Goal: Information Seeking & Learning: Learn about a topic

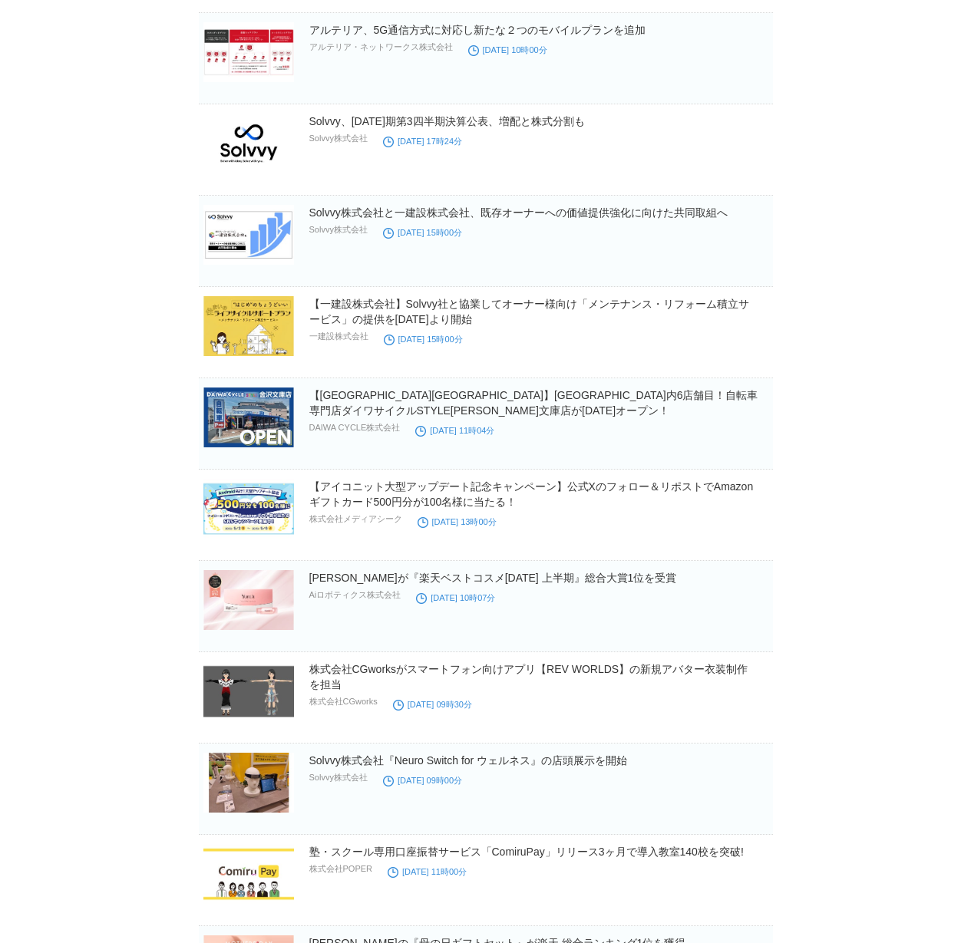
scroll to position [5689, 0]
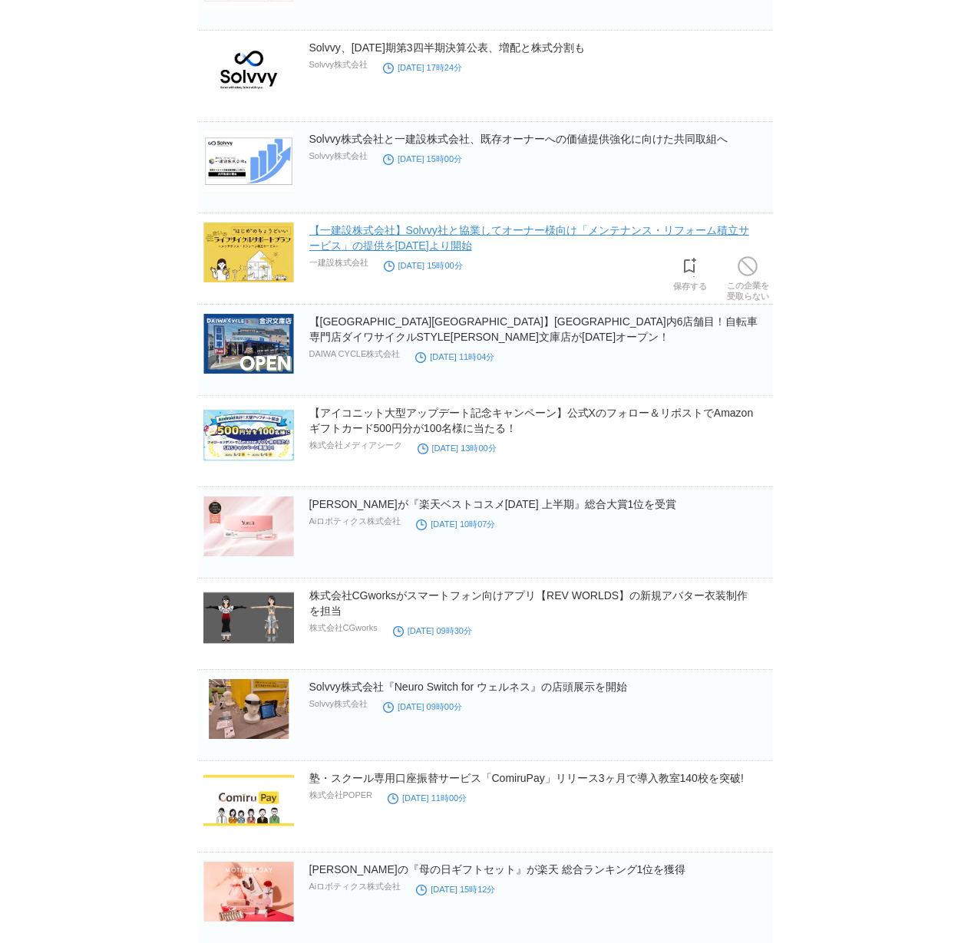
click at [433, 227] on link "【一建設株式会社】Solvvy社と協業してオーナー様向け「メンテナンス・リフォーム積立サービス」の提供を[DATE]より開始" at bounding box center [529, 238] width 440 height 28
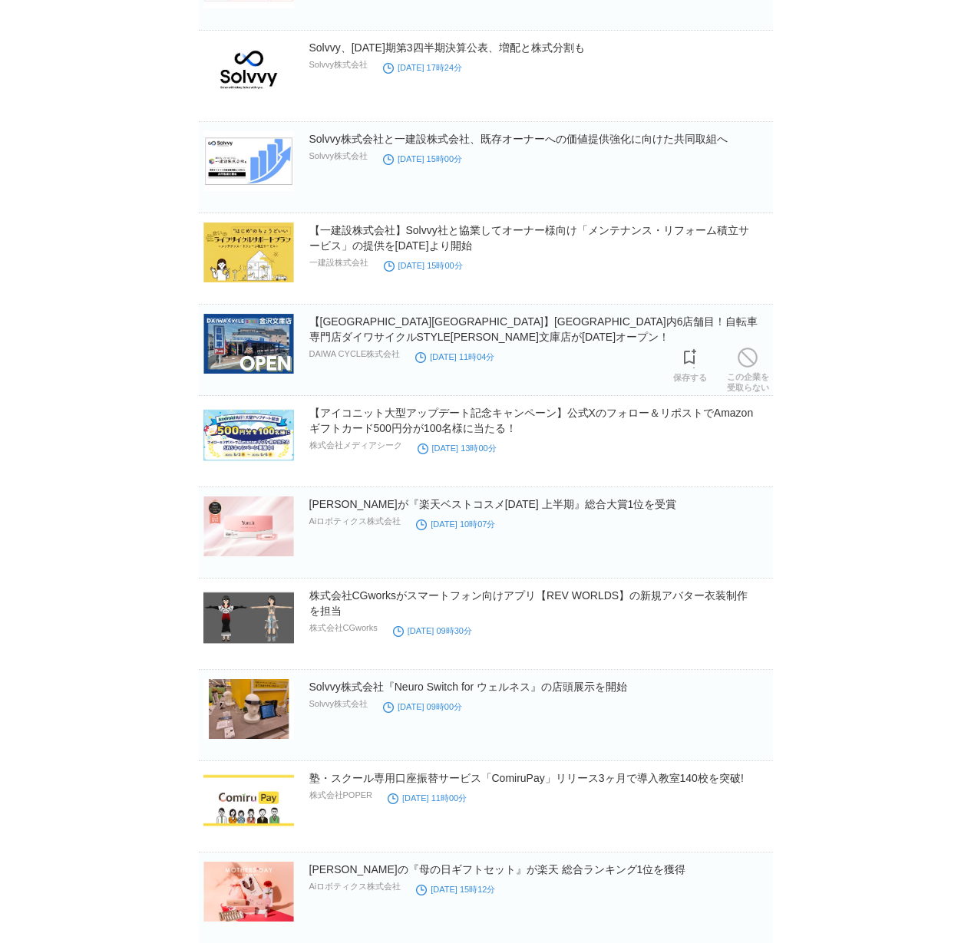
scroll to position [5802, 0]
